Goal: Find specific page/section: Find specific page/section

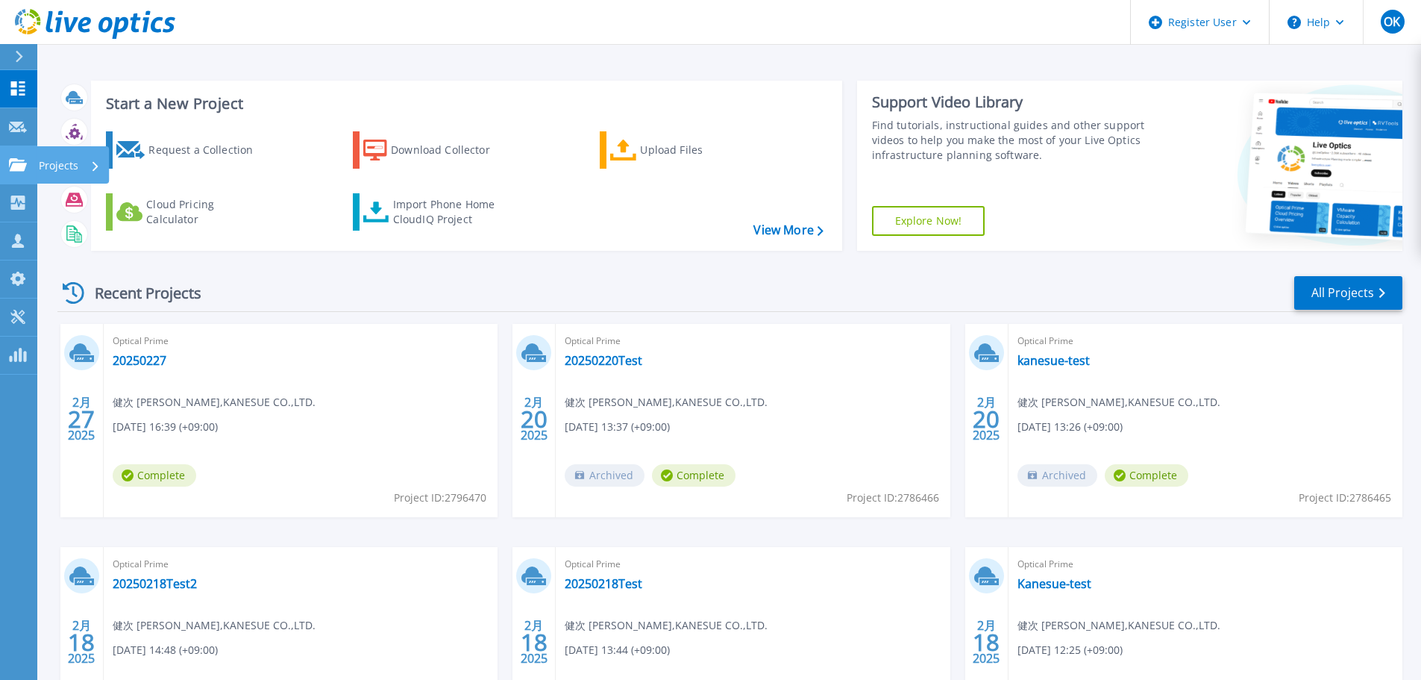
click at [72, 167] on p "Projects" at bounding box center [59, 165] width 40 height 39
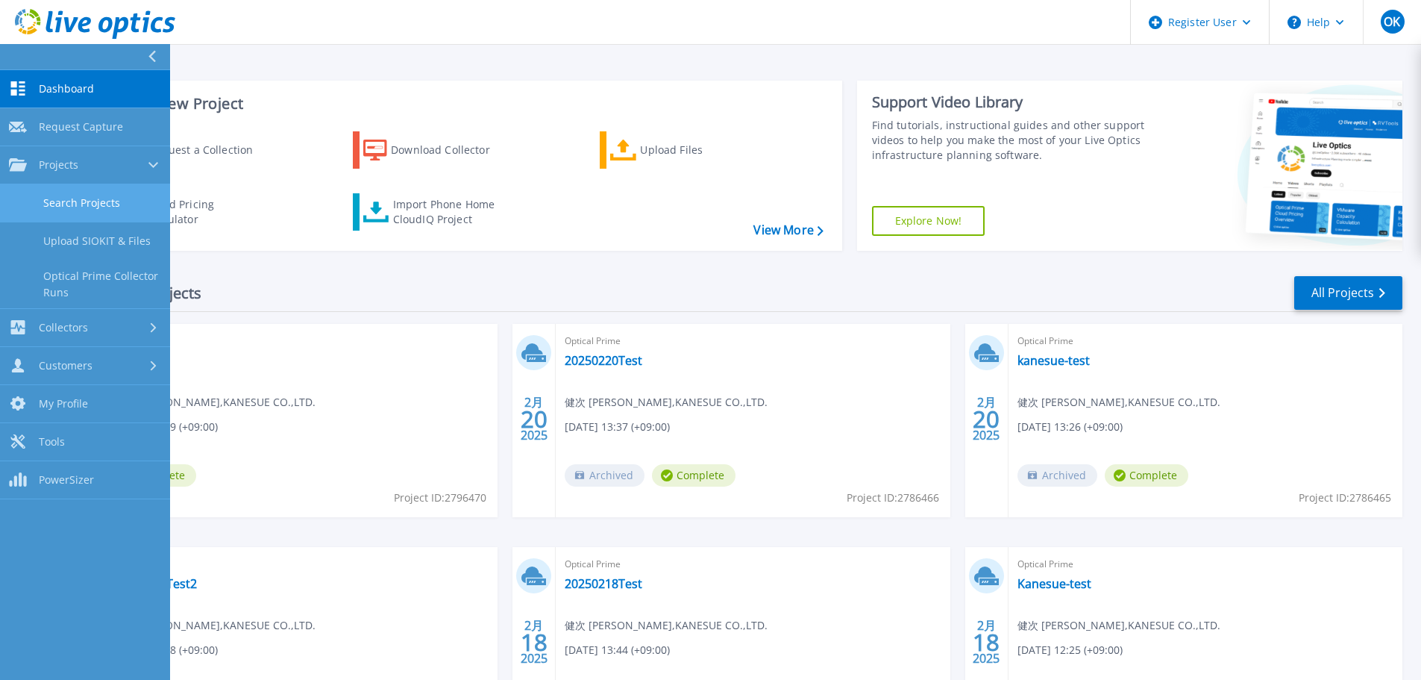
click at [105, 200] on link "Search Projects" at bounding box center [85, 203] width 170 height 38
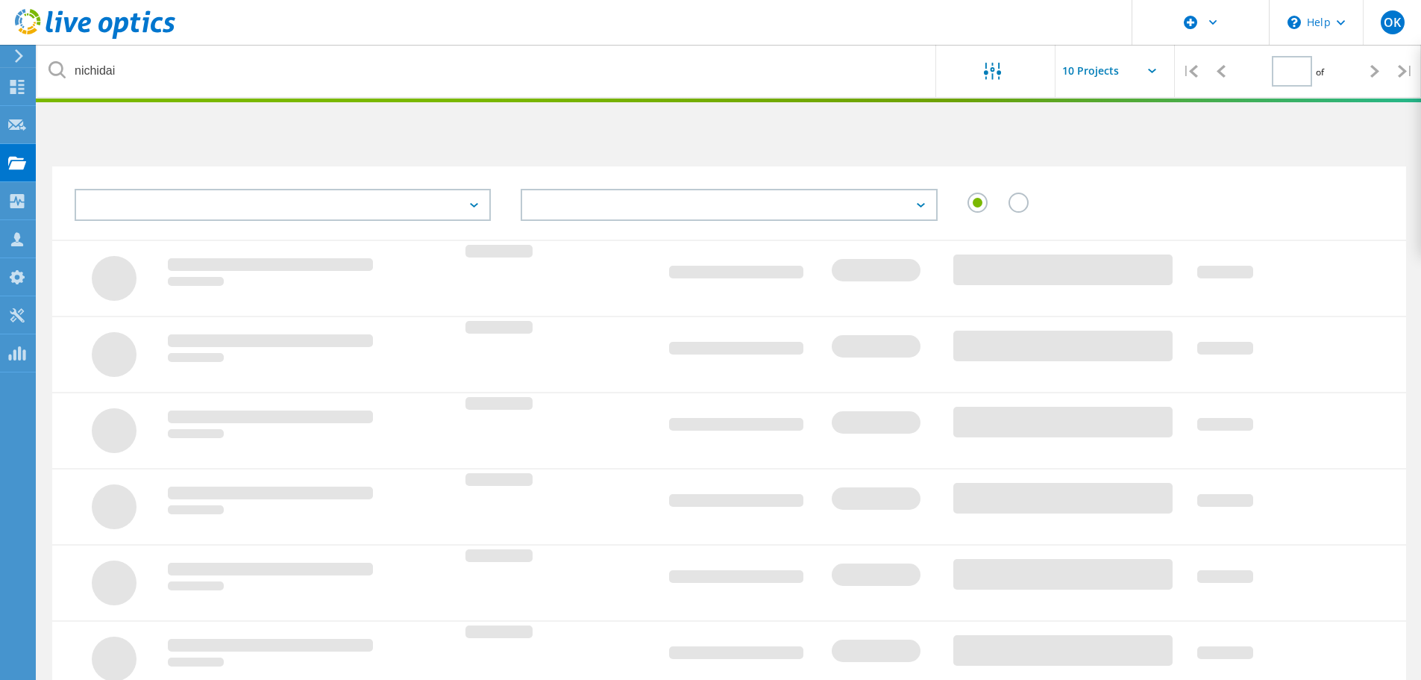
type input "1"
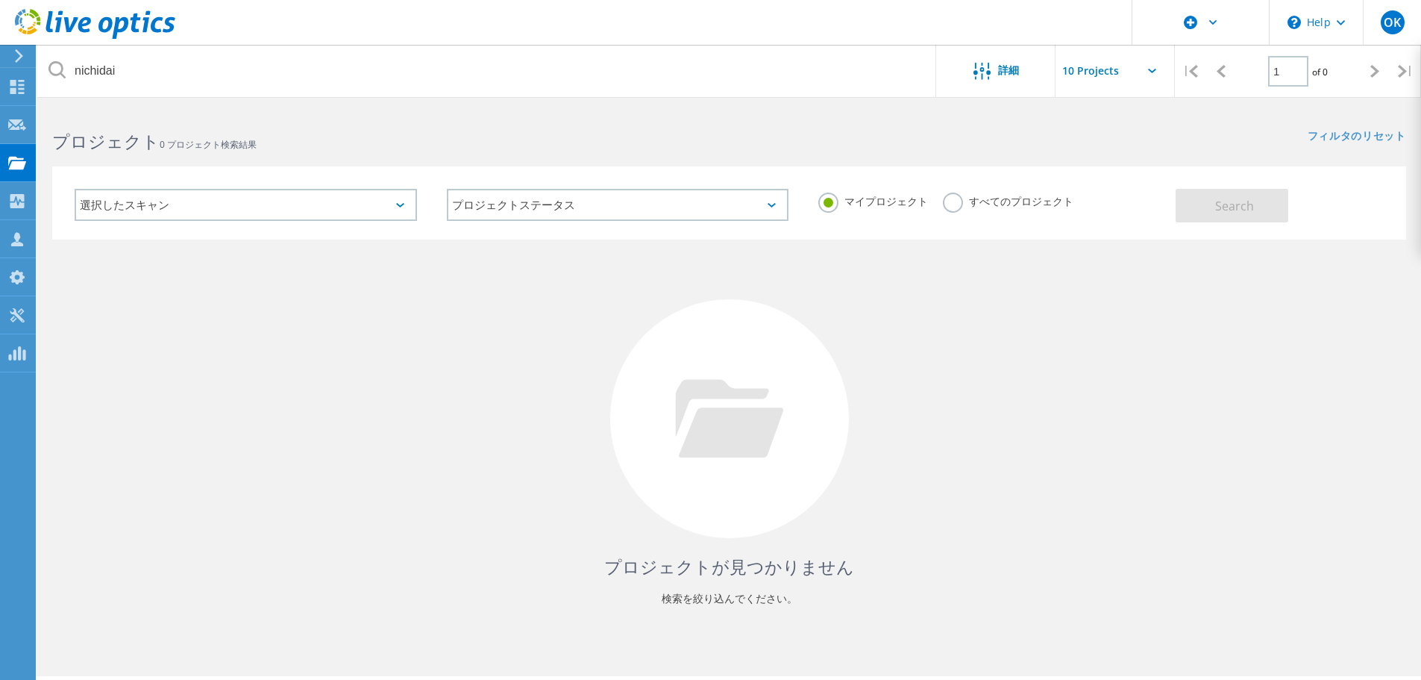
click at [943, 207] on label "すべてのプロジェクト" at bounding box center [1008, 199] width 131 height 14
click at [0, 0] on input "すべてのプロジェクト" at bounding box center [0, 0] width 0 height 0
click at [1226, 196] on button "Search" at bounding box center [1232, 206] width 113 height 34
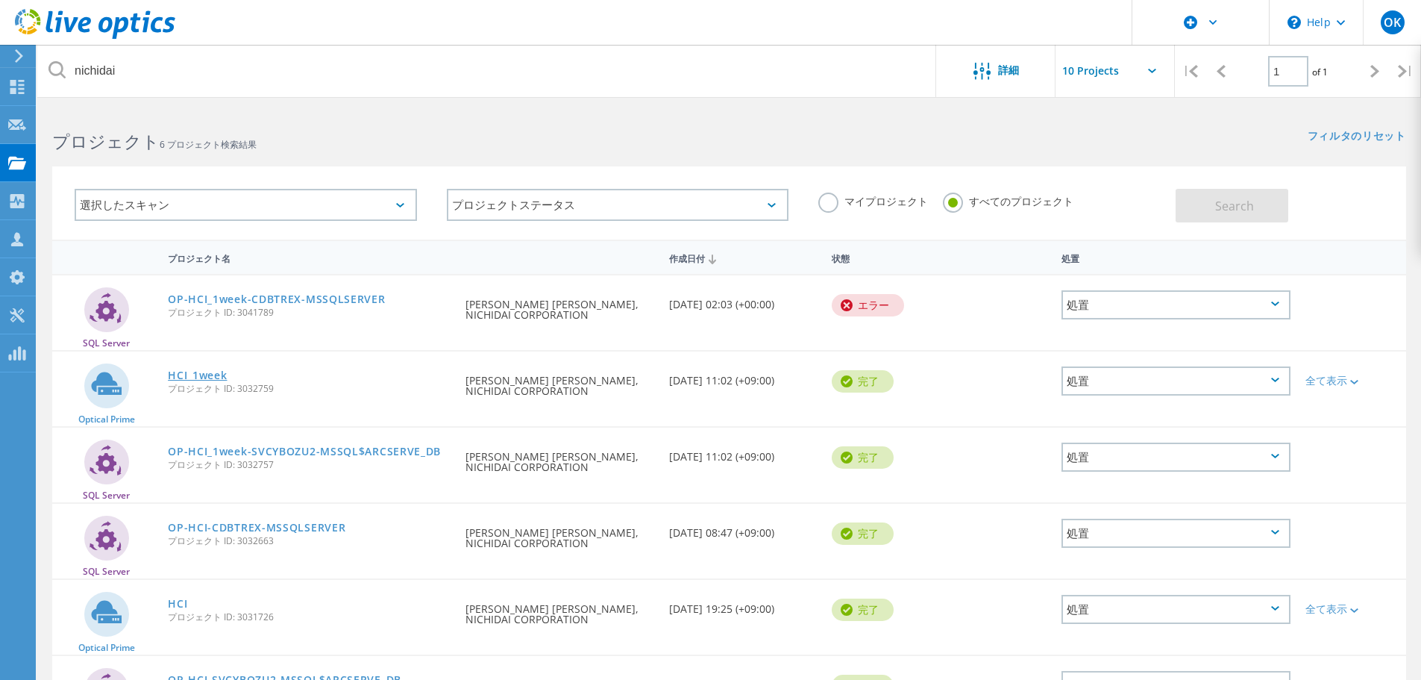
click at [204, 378] on link "HCI_1week" at bounding box center [197, 375] width 59 height 10
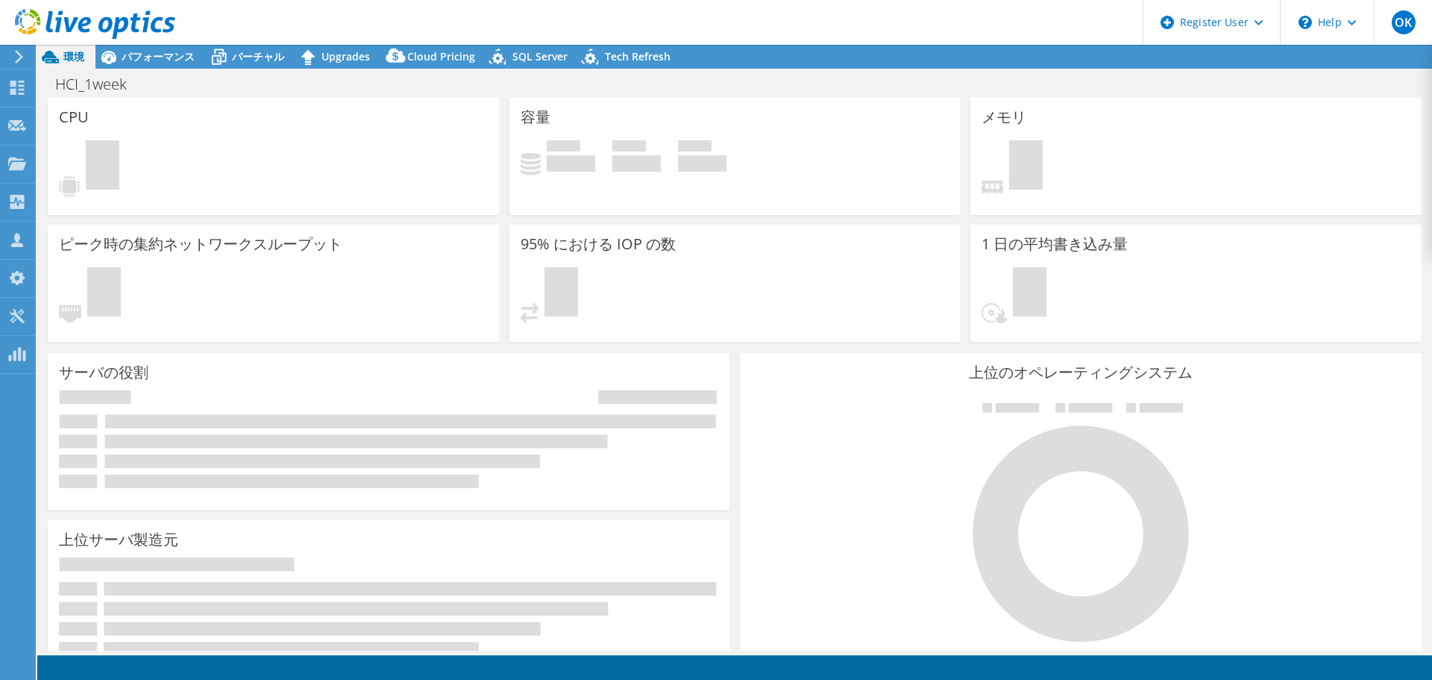
select select "USD"
